Goal: Task Accomplishment & Management: Manage account settings

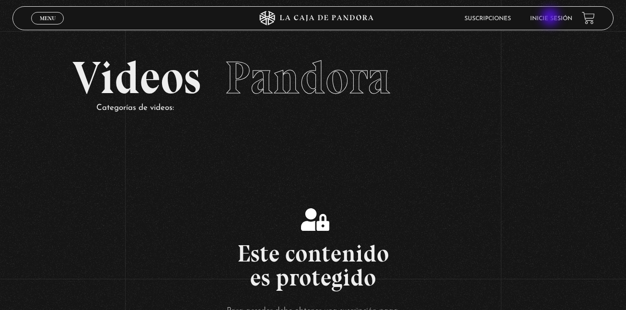
click at [551, 18] on link "Inicie sesión" at bounding box center [551, 19] width 42 height 6
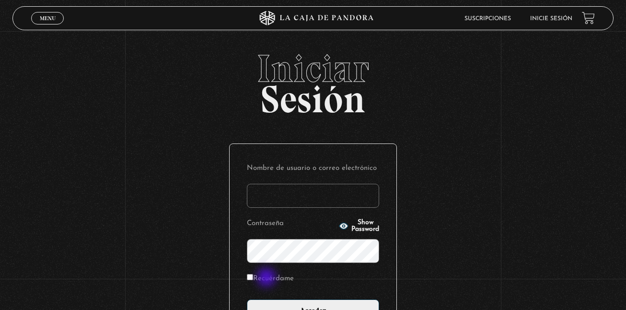
type input "kalebgonzalezcruz@gmail.com"
click at [267, 278] on label "Recuérdame" at bounding box center [270, 278] width 47 height 15
click at [253, 278] on input "Recuérdame" at bounding box center [250, 277] width 6 height 6
checkbox input "true"
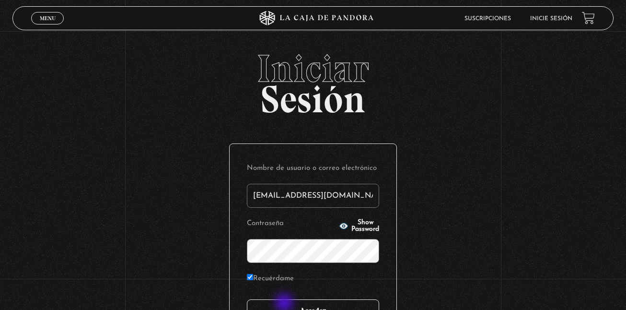
click at [285, 303] on input "Acceder" at bounding box center [313, 311] width 132 height 24
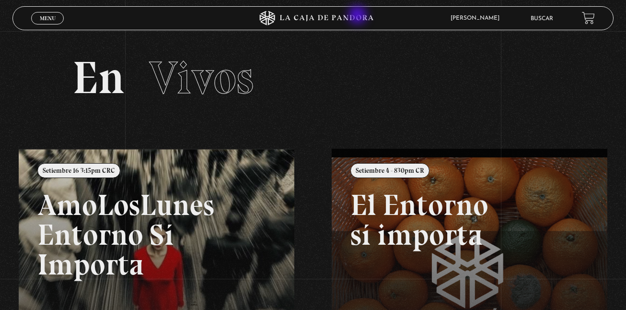
click at [358, 16] on icon at bounding box center [313, 18] width 188 height 14
